Goal: Complete application form

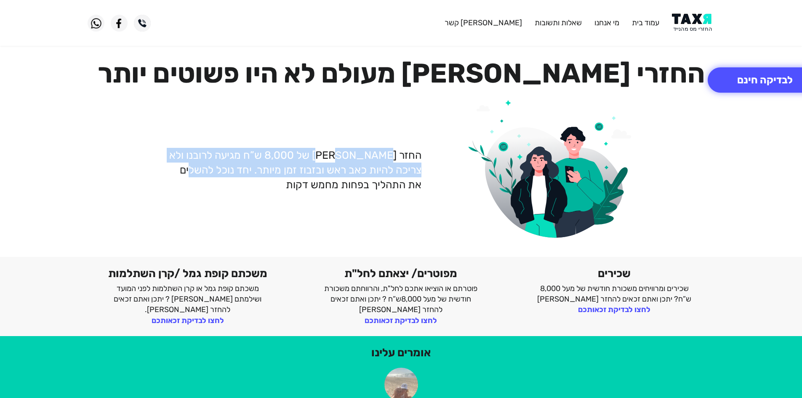
drag, startPoint x: 378, startPoint y: 156, endPoint x: 188, endPoint y: 168, distance: 190.6
click at [191, 162] on p "החזר [PERSON_NAME] של 8,000 ש”ח מגיעה לרובנו ולא צריכה להיות כאב ראש ובזבוז זמן…" at bounding box center [294, 170] width 254 height 44
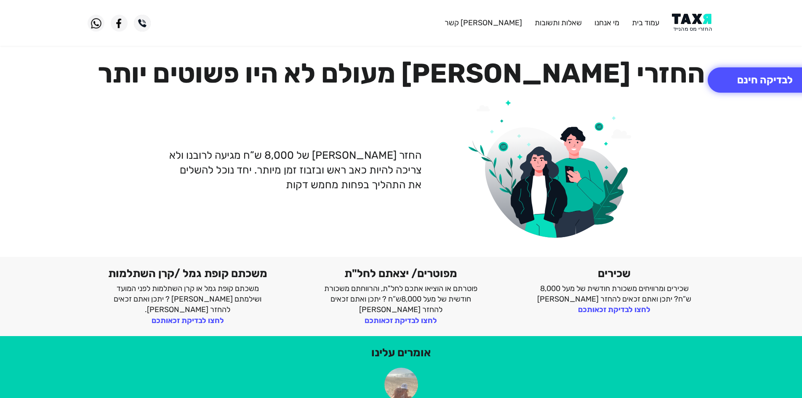
click at [182, 182] on p "החזר [PERSON_NAME] של 8,000 ש”ח מגיעה לרובנו ולא צריכה להיות כאב ראש ובזבוז זמן…" at bounding box center [294, 170] width 254 height 44
drag, startPoint x: 619, startPoint y: 292, endPoint x: 564, endPoint y: 292, distance: 54.3
click at [564, 292] on p "שכירים ומרוויחים משכורת חודשית של מעל 8,000 ש”ח? יתכן ואתם זכאים להחזר [PERSON_…" at bounding box center [614, 293] width 162 height 21
click at [559, 300] on p "שכירים ומרוויחים משכורת חודשית של מעל 8,000 ש”ח? יתכן ואתם זכאים להחזר [PERSON_…" at bounding box center [614, 293] width 162 height 21
click at [638, 312] on link "לחצו לבדיקת זכאותכם" at bounding box center [614, 309] width 72 height 9
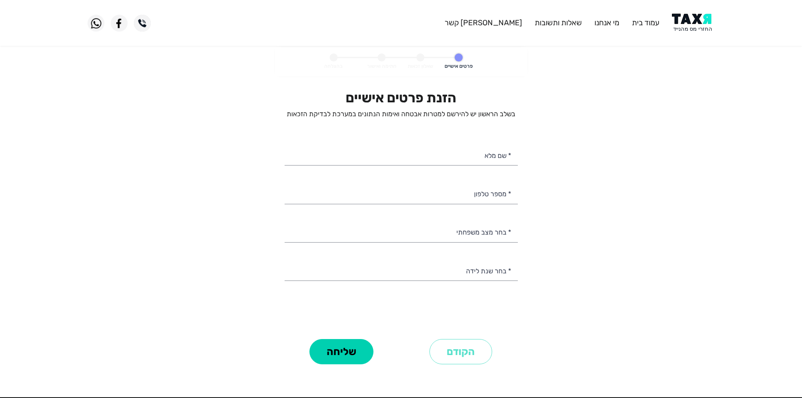
select select
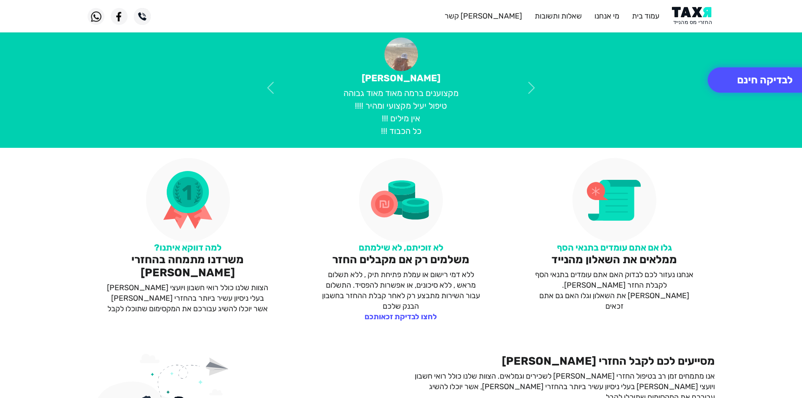
scroll to position [379, 0]
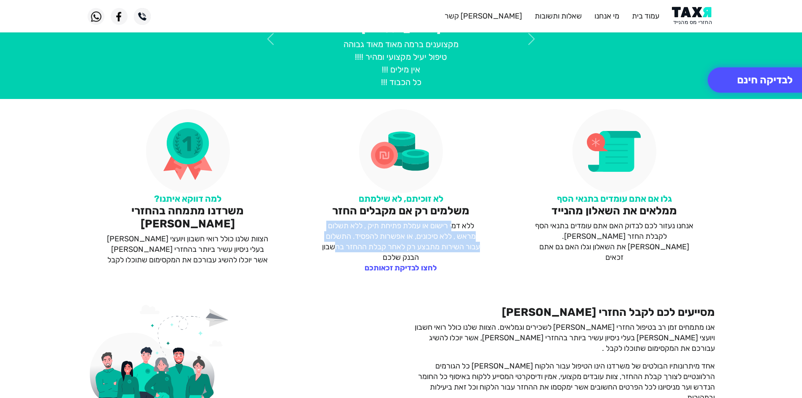
drag, startPoint x: 455, startPoint y: 225, endPoint x: 336, endPoint y: 248, distance: 121.2
click at [336, 246] on p "ללא דמי רישום או עמלת פתיחת תיק , ללא תשלום מראש , ללא סיכונים, או אפשרות להפסי…" at bounding box center [401, 241] width 162 height 43
click at [336, 252] on p "ללא דמי רישום או עמלת פתיחת תיק , ללא תשלום מראש , ללא סיכונים, או אפשרות להפסי…" at bounding box center [401, 241] width 162 height 43
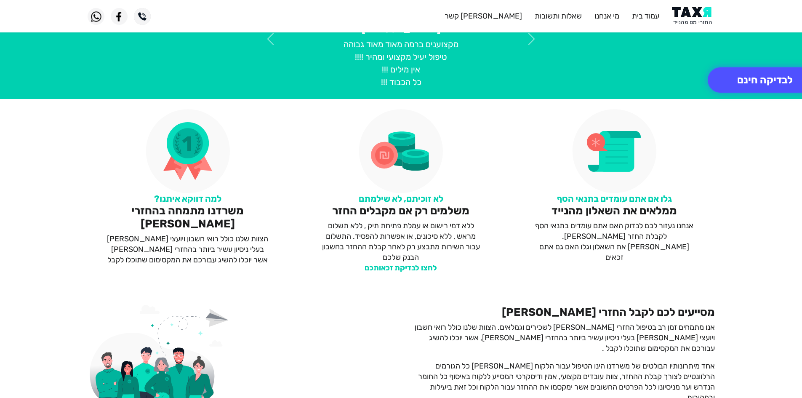
click at [367, 265] on link "לחצו לבדיקת זכאותכם" at bounding box center [400, 267] width 72 height 9
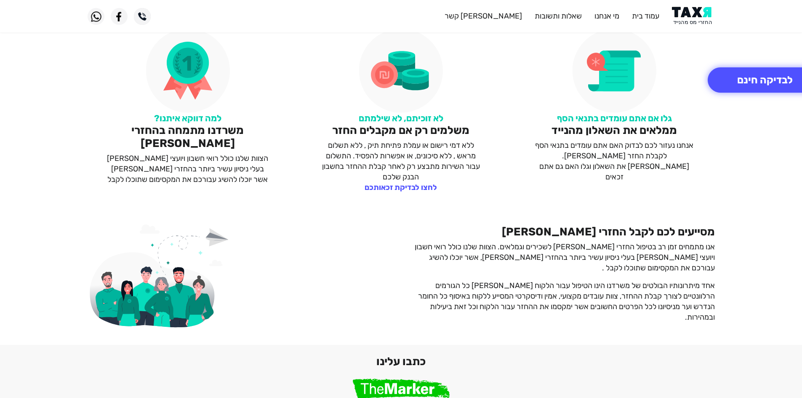
scroll to position [463, 0]
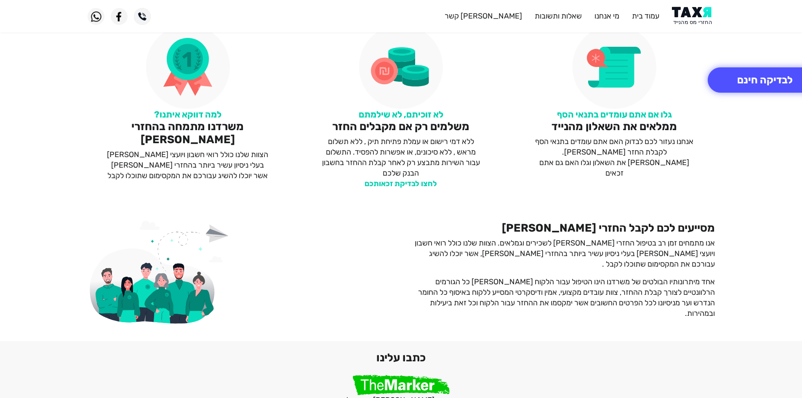
click at [399, 184] on link "לחצו לבדיקת זכאותכם" at bounding box center [400, 183] width 72 height 9
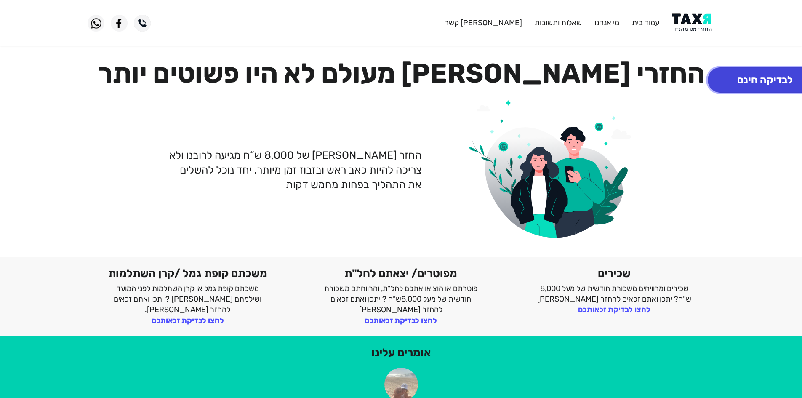
click at [748, 73] on button "לבדיקה חינם" at bounding box center [764, 79] width 114 height 25
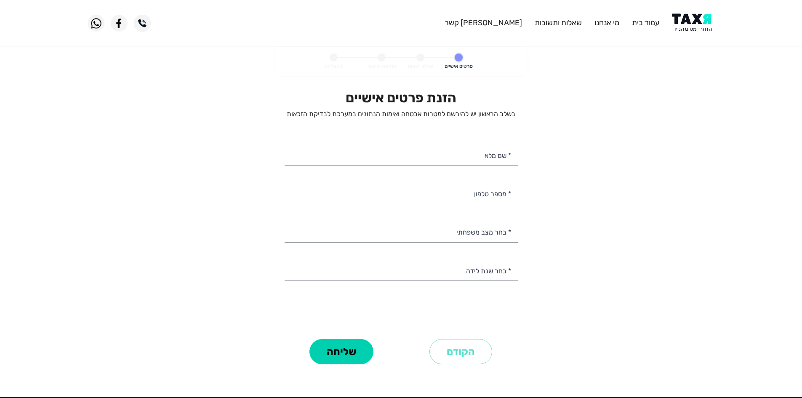
select select
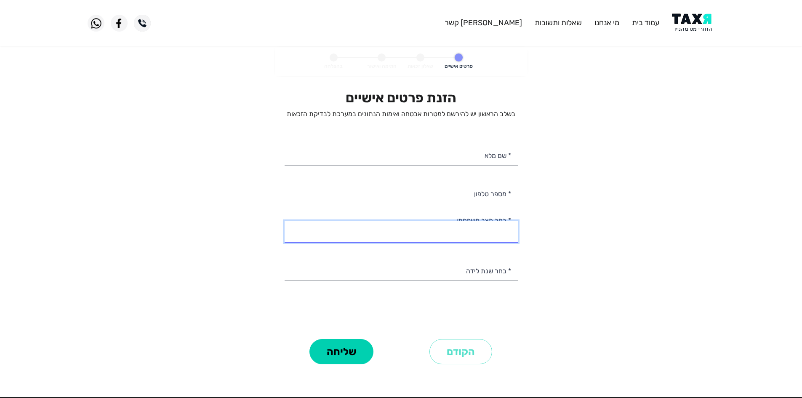
click at [481, 238] on select "רווק/ה נשוי/[PERSON_NAME]/ה אלמן/נה" at bounding box center [400, 231] width 233 height 21
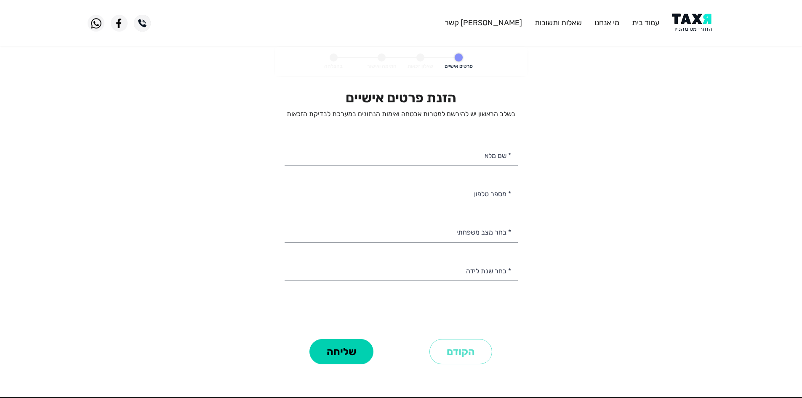
click at [620, 203] on personal-details "פרטים אישיים שאלון זכאות חתימה ואישור בהצלחה הזנת פרטים אישיים בשלב הראשון יש ל…" at bounding box center [401, 218] width 802 height 343
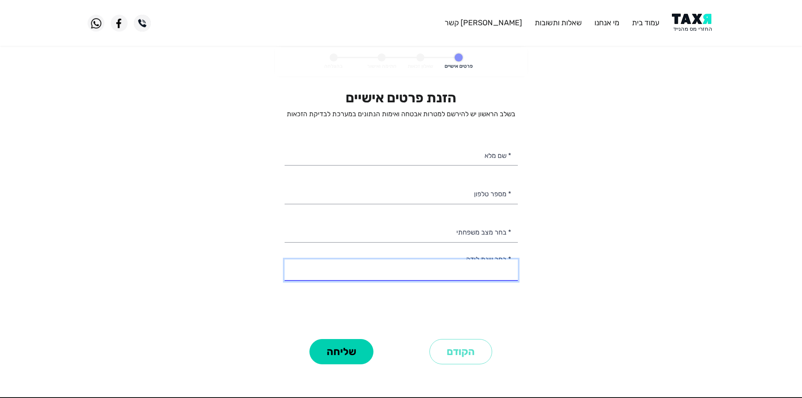
drag, startPoint x: 499, startPoint y: 259, endPoint x: 493, endPoint y: 270, distance: 12.6
click at [493, 270] on select "2003 2002 2001 2000 1999 1998 1997 1996 1995 1994 1993 1992 1991 1990 1989 1988…" at bounding box center [400, 269] width 233 height 21
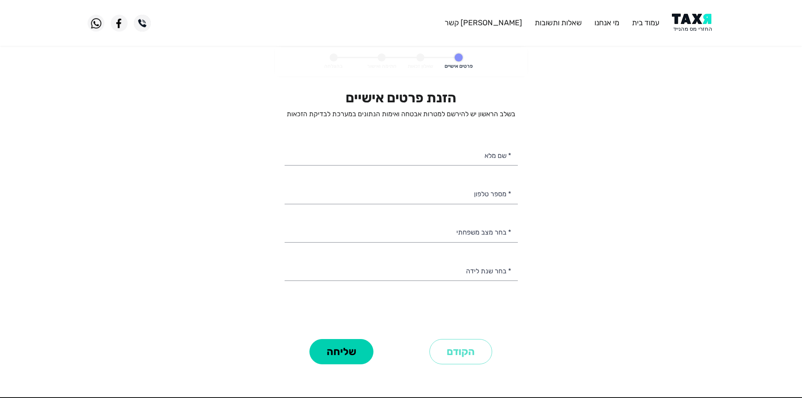
click at [593, 273] on personal-details "פרטים אישיים שאלון זכאות חתימה ואישור בהצלחה הזנת פרטים אישיים בשלב הראשון יש ל…" at bounding box center [401, 218] width 802 height 343
click at [504, 160] on input "* שם מלא" at bounding box center [400, 154] width 233 height 21
type input "[PERSON_NAME]"
click at [470, 188] on input "* מספר טלפון" at bounding box center [400, 192] width 233 height 21
type input "052-8816516"
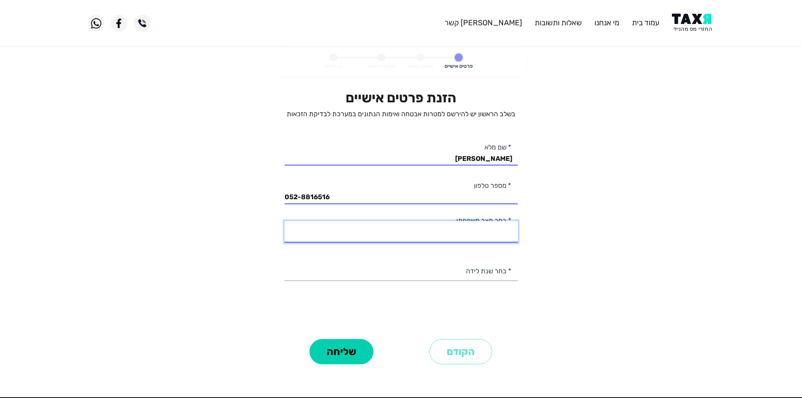
click at [461, 240] on select "רווק/ה נשוי/[PERSON_NAME]/ה אלמן/נה" at bounding box center [400, 231] width 233 height 21
select select "1: Single"
click at [284, 221] on select "רווק/ה נשוי/[PERSON_NAME]/ה אלמן/נה" at bounding box center [400, 231] width 233 height 21
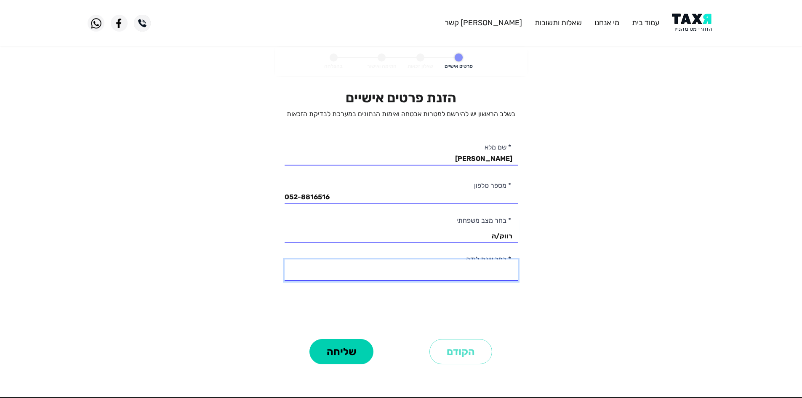
click at [481, 270] on select "2003 2002 2001 2000 1999 1998 1997 1996 1995 1994 1993 1992 1991 1990 1989 1988…" at bounding box center [400, 269] width 233 height 21
select select "5: 1999"
click at [284, 259] on select "2003 2002 2001 2000 1999 1998 1997 1996 1995 1994 1993 1992 1991 1990 1989 1988…" at bounding box center [400, 269] width 233 height 21
click at [342, 348] on button "שליחה" at bounding box center [341, 351] width 64 height 25
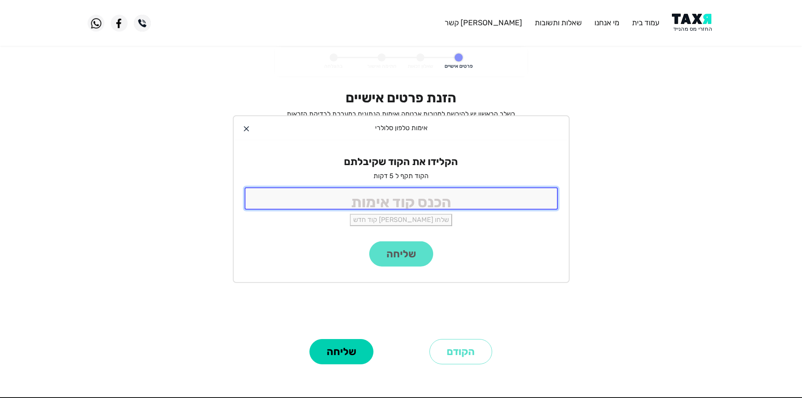
click at [423, 202] on input "tel" at bounding box center [400, 198] width 313 height 22
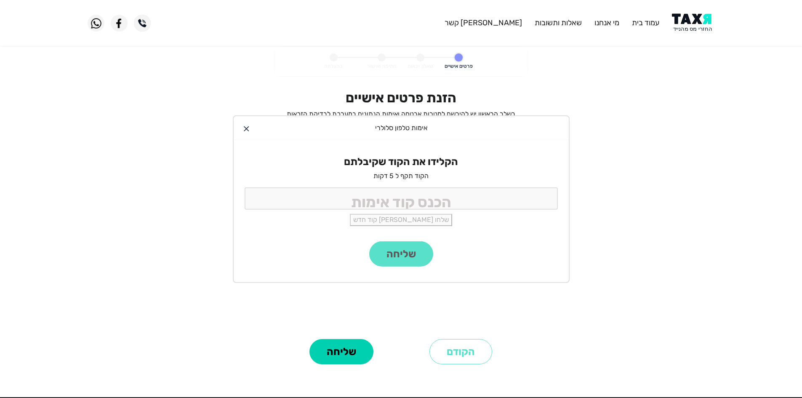
click at [250, 132] on div "אימות טלפון סלולרי" at bounding box center [401, 128] width 335 height 24
